Goal: Use online tool/utility: Utilize a website feature to perform a specific function

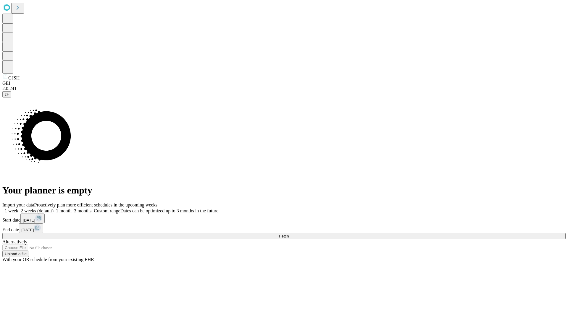
click at [289, 234] on span "Fetch" at bounding box center [284, 236] width 10 height 4
